Goal: Transaction & Acquisition: Book appointment/travel/reservation

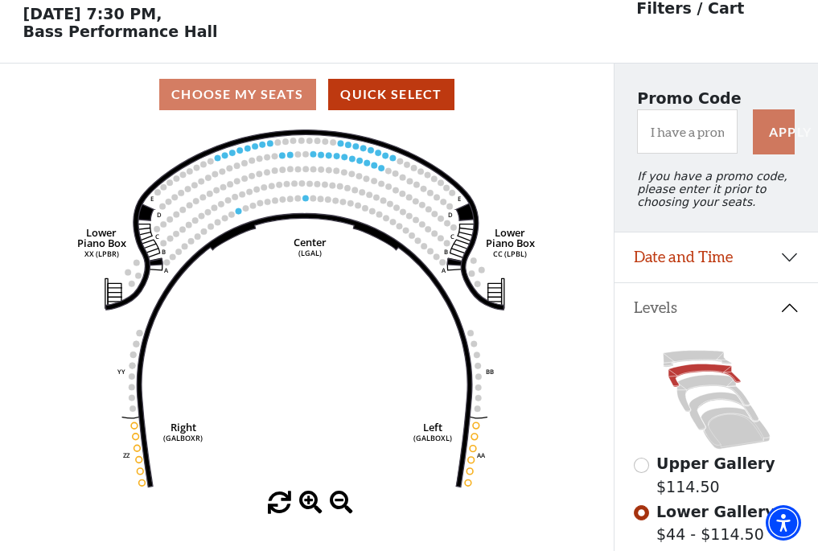
scroll to position [75, 0]
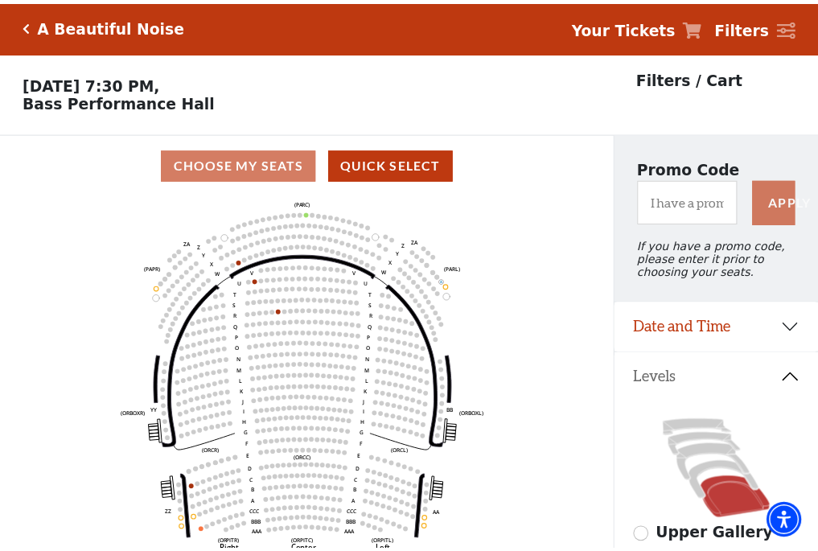
scroll to position [75, 0]
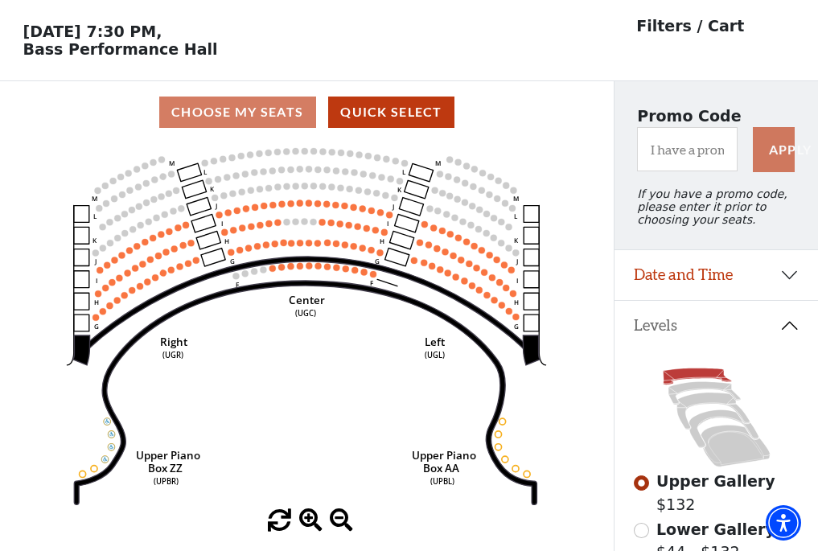
scroll to position [75, 0]
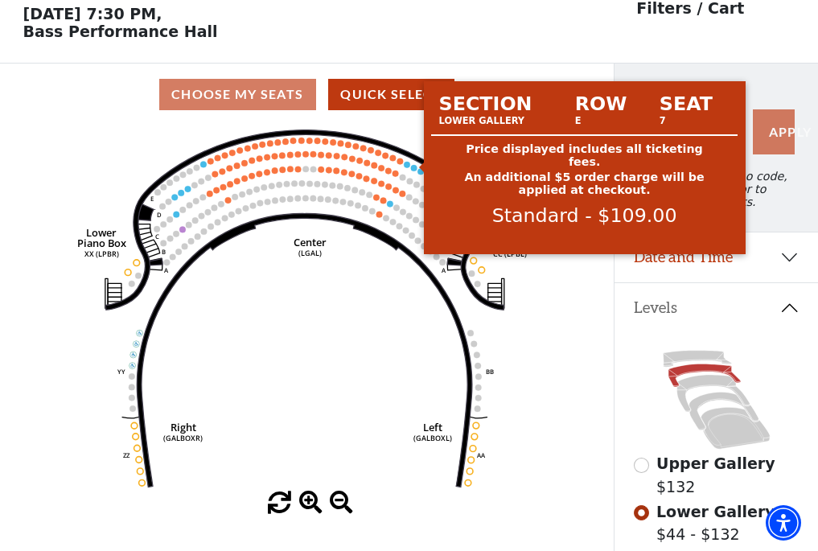
scroll to position [75, 0]
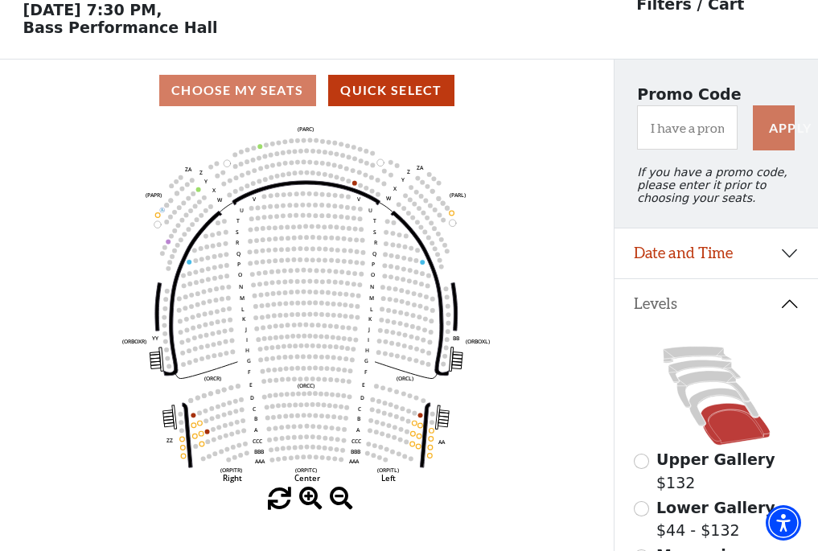
scroll to position [75, 0]
